Goal: Navigation & Orientation: Find specific page/section

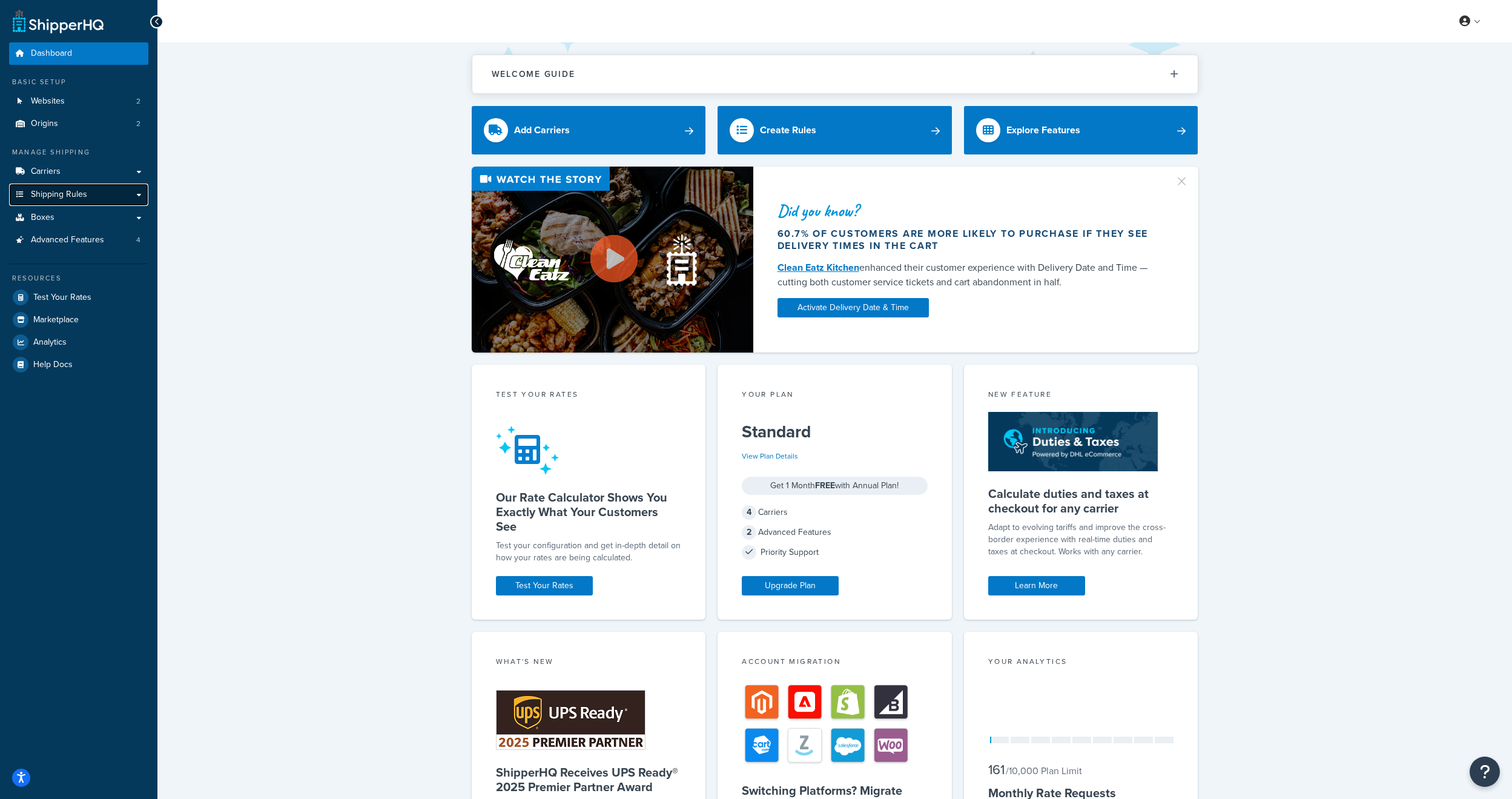
click at [52, 189] on span "Shipping Rules" at bounding box center [59, 194] width 57 height 11
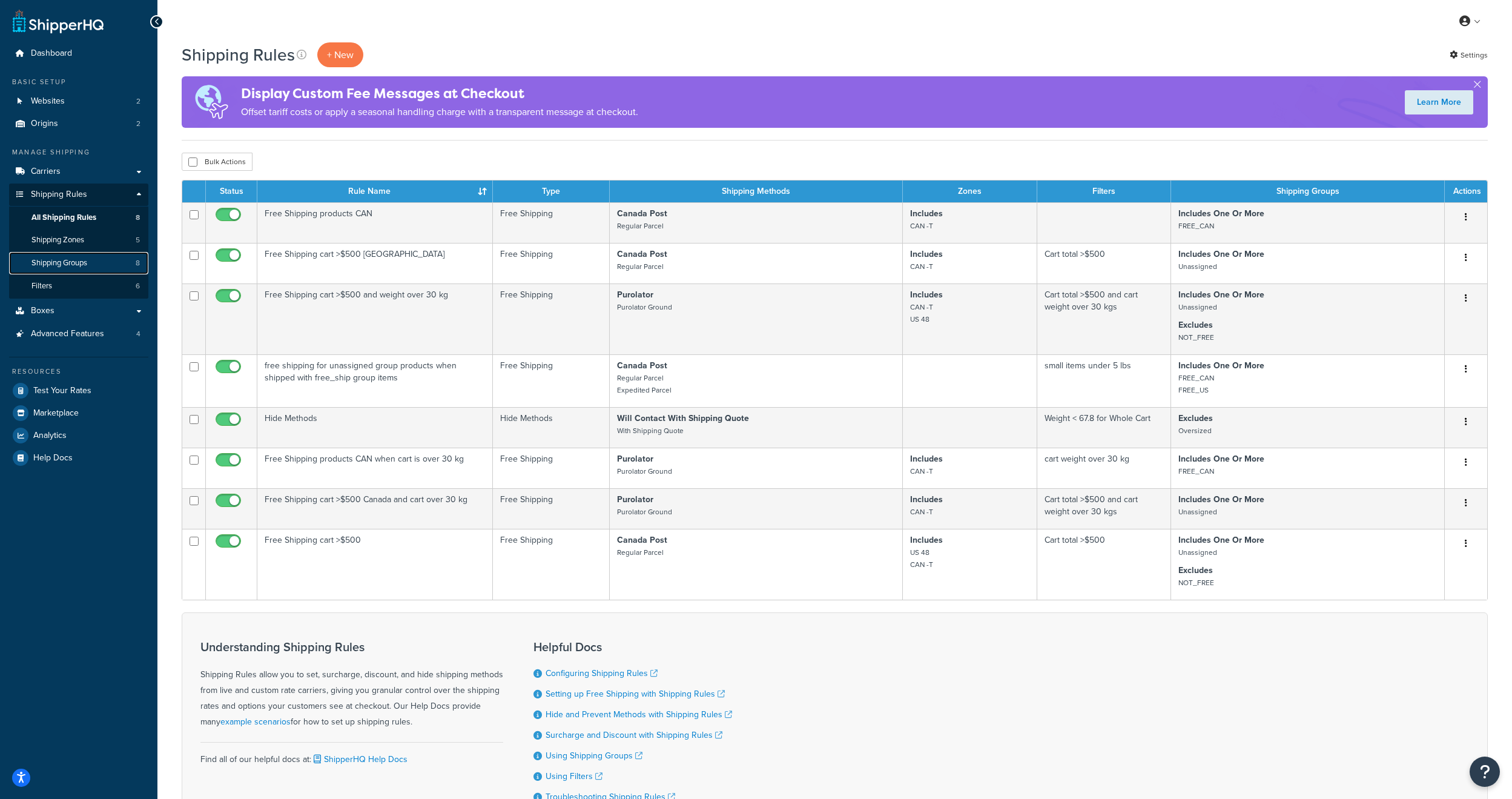
click at [80, 259] on span "Shipping Groups" at bounding box center [59, 263] width 56 height 11
